Goal: Information Seeking & Learning: Learn about a topic

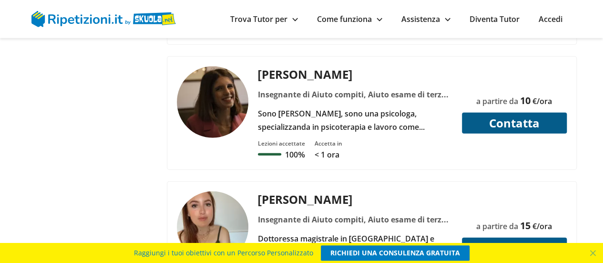
scroll to position [3162, 0]
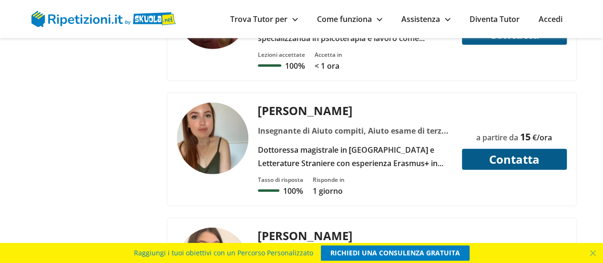
click at [205, 102] on img at bounding box center [212, 137] width 71 height 71
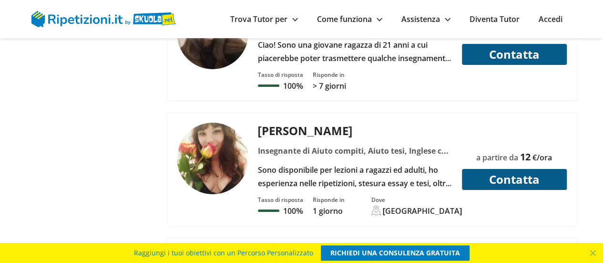
scroll to position [3622, 0]
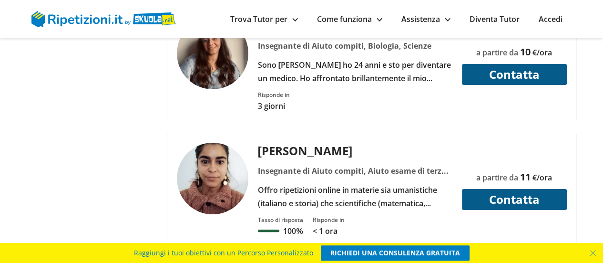
click at [327, 22] on link "Come funziona" at bounding box center [349, 19] width 65 height 10
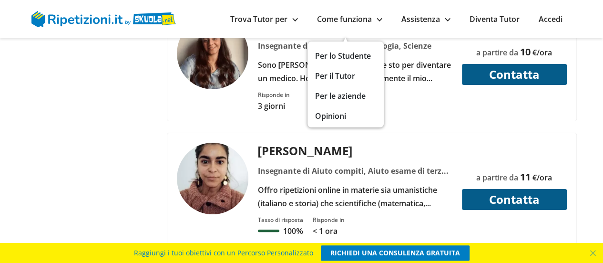
click at [269, 16] on link "Trova Tutor per" at bounding box center [264, 19] width 68 height 10
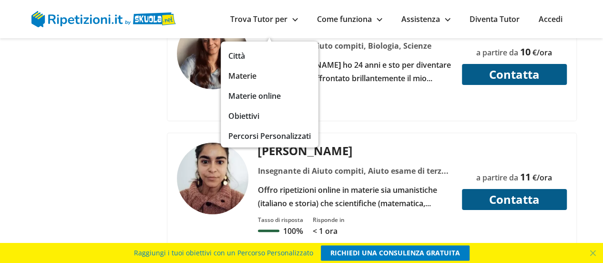
click at [228, 76] on link "Materie" at bounding box center [269, 75] width 82 height 13
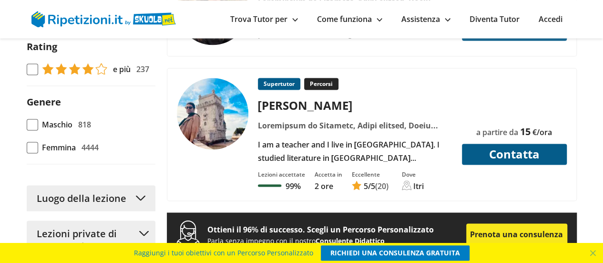
scroll to position [731, 0]
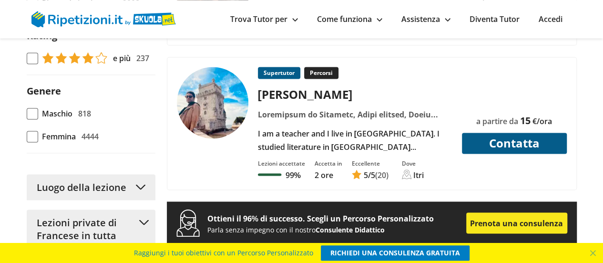
click at [209, 120] on img at bounding box center [212, 102] width 71 height 71
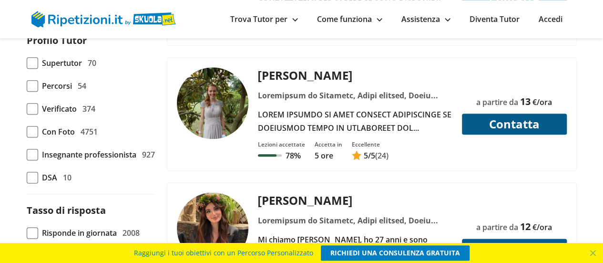
scroll to position [46, 0]
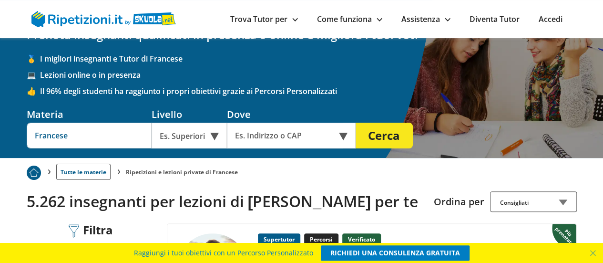
click at [104, 136] on input "Francese" at bounding box center [89, 136] width 125 height 26
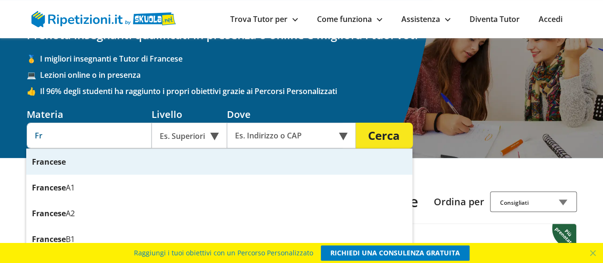
type input "F"
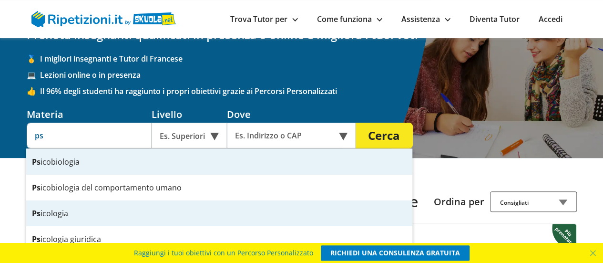
click at [63, 212] on div "Ps icologia" at bounding box center [219, 213] width 386 height 26
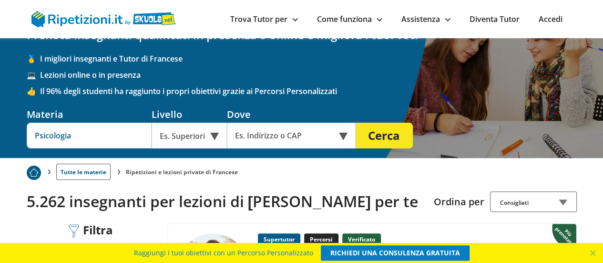
type input "Psicologia"
click at [203, 139] on div "Es. Superiori" at bounding box center [189, 136] width 75 height 26
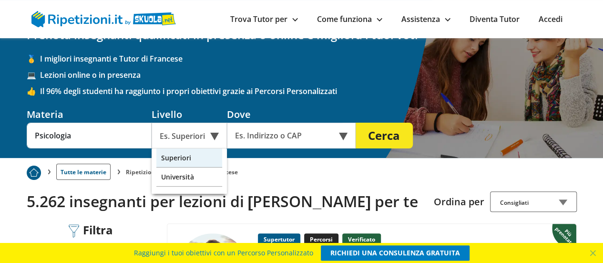
click at [203, 160] on div "Superiori" at bounding box center [189, 157] width 66 height 19
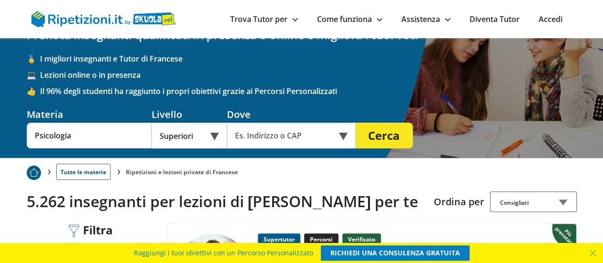
click at [385, 135] on button "Cerca" at bounding box center [384, 136] width 57 height 26
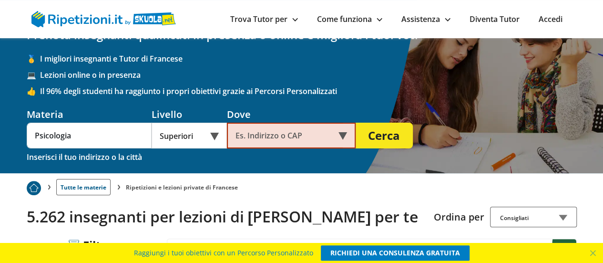
click at [315, 134] on input "text" at bounding box center [285, 136] width 116 height 26
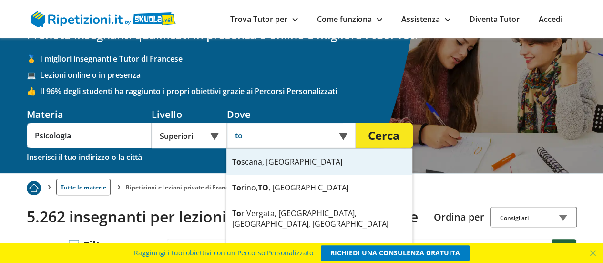
type input "t"
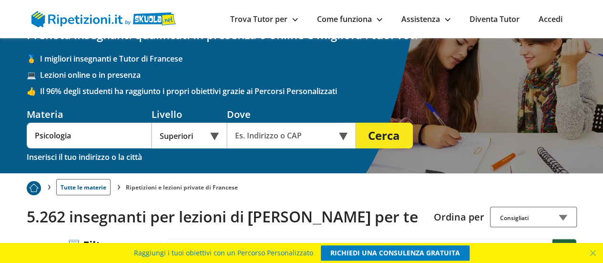
click at [344, 137] on div "Online o in presenza" at bounding box center [291, 136] width 129 height 26
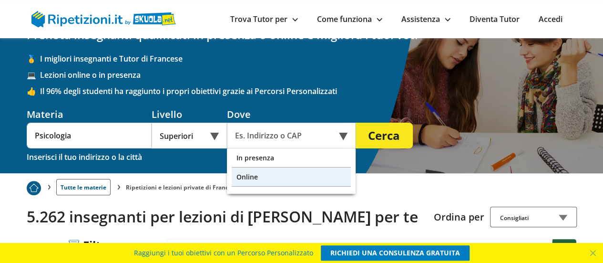
click at [279, 183] on div "Online" at bounding box center [291, 176] width 119 height 19
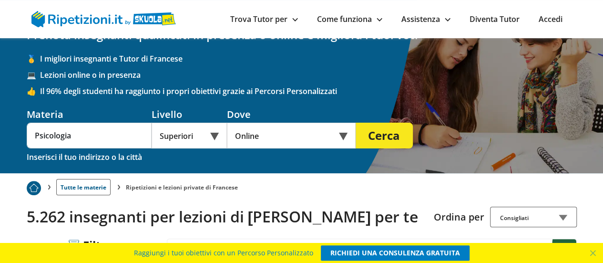
click at [381, 134] on button "Cerca" at bounding box center [384, 136] width 57 height 26
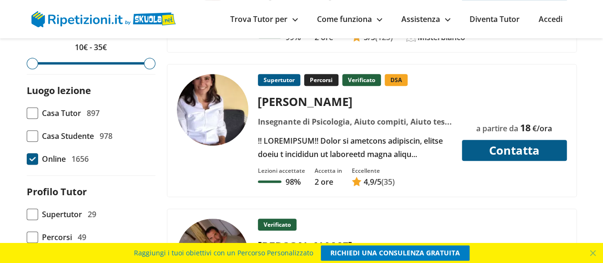
scroll to position [318, 0]
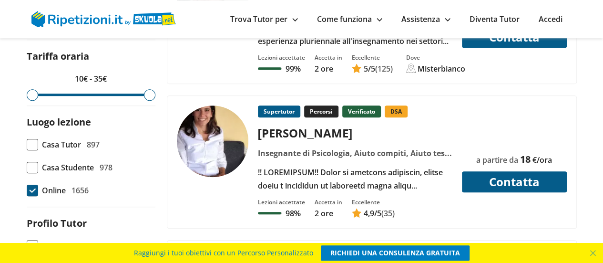
click at [180, 137] on img at bounding box center [212, 140] width 71 height 71
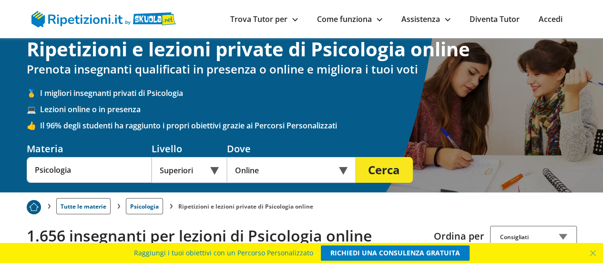
scroll to position [7, 0]
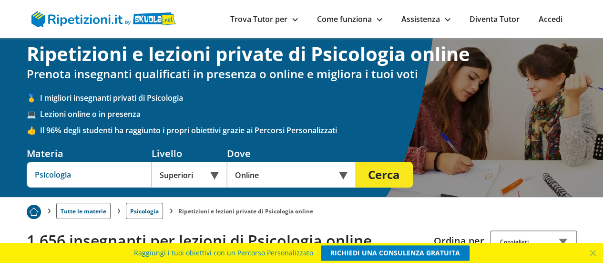
click at [92, 175] on input "Psicologia" at bounding box center [89, 175] width 125 height 26
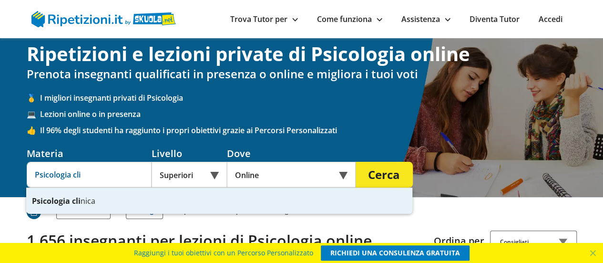
click at [74, 198] on strong "cli" at bounding box center [76, 200] width 9 height 10
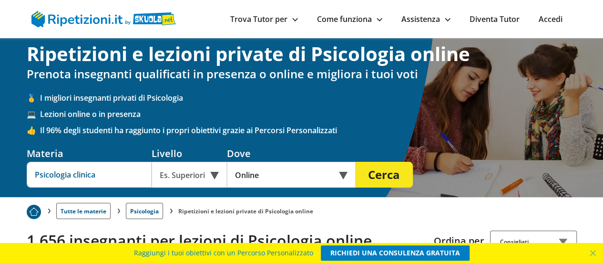
type input "Psicologia clinica"
click at [378, 175] on button "Cerca" at bounding box center [384, 175] width 57 height 26
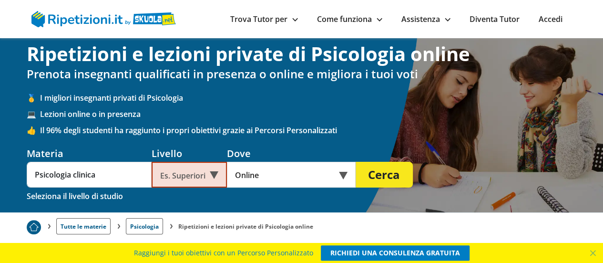
click at [159, 171] on div "Es. Superiori" at bounding box center [189, 175] width 75 height 26
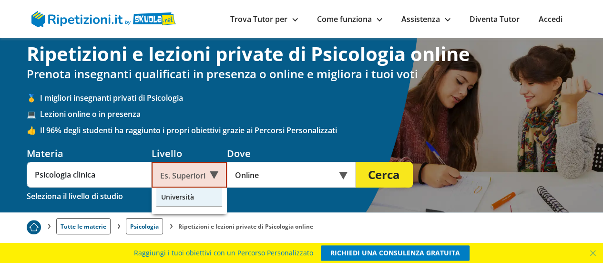
click at [171, 193] on div "Università" at bounding box center [189, 196] width 66 height 19
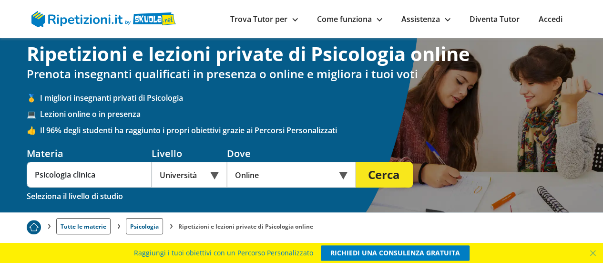
click at [387, 176] on button "Cerca" at bounding box center [384, 175] width 57 height 26
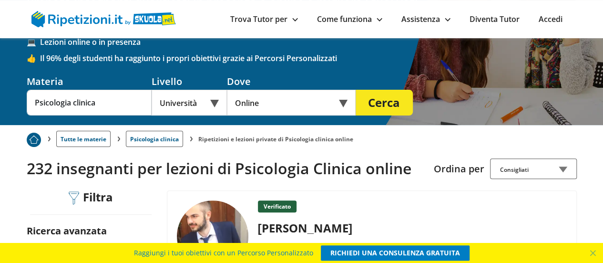
scroll to position [3, 0]
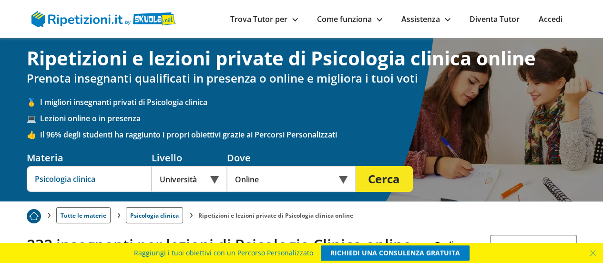
click at [107, 177] on input "Psicologia clinica" at bounding box center [89, 179] width 125 height 26
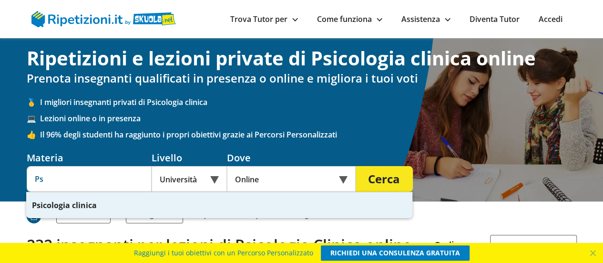
type input "P"
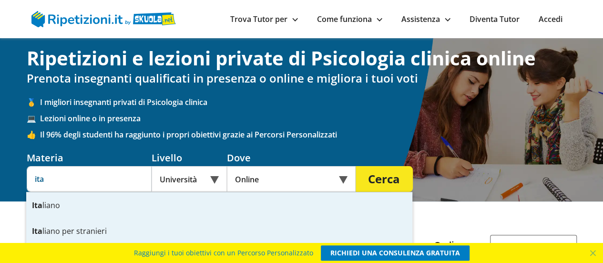
click at [88, 228] on div "Ita liano per stranieri" at bounding box center [219, 231] width 386 height 26
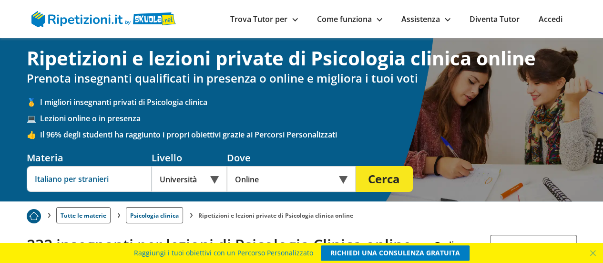
type input "Italiano per stranieri"
click at [389, 175] on button "Cerca" at bounding box center [384, 179] width 57 height 26
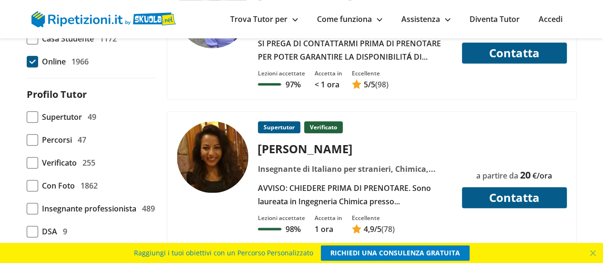
scroll to position [482, 0]
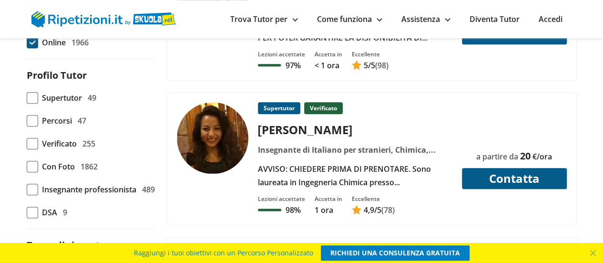
click at [314, 163] on div "AVVISO: CHIEDERE PRIMA DI PRENOTARE. Sono laureata in Ingegneria Chimica presso…" at bounding box center [355, 175] width 202 height 27
